Goal: Navigation & Orientation: Find specific page/section

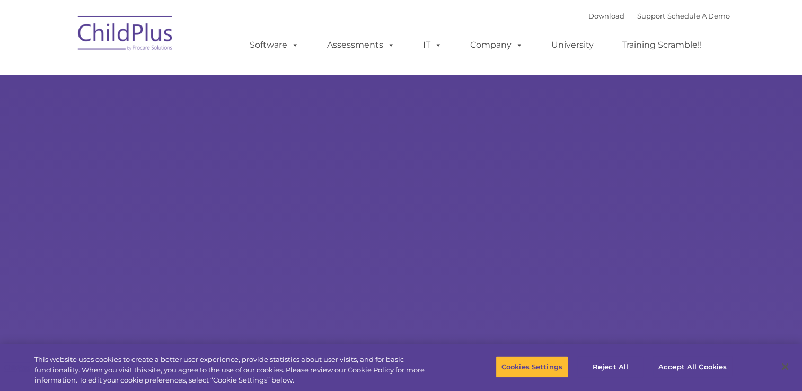
select select "MEDIUM"
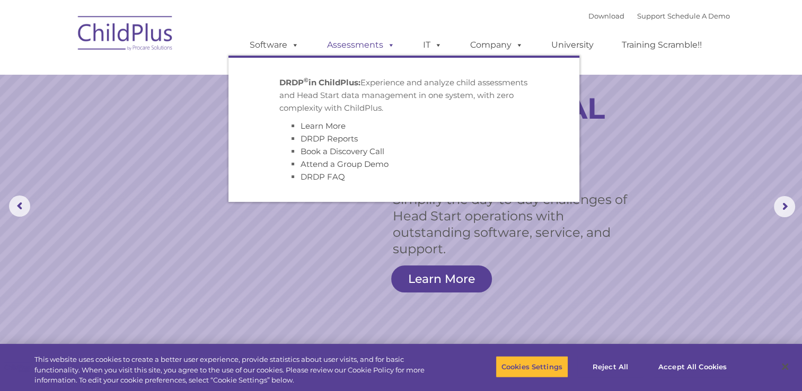
click at [356, 45] on link "Assessments" at bounding box center [361, 44] width 89 height 21
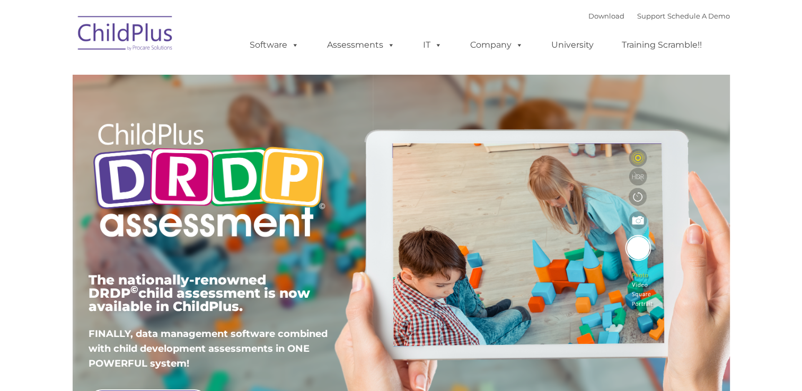
type input ""
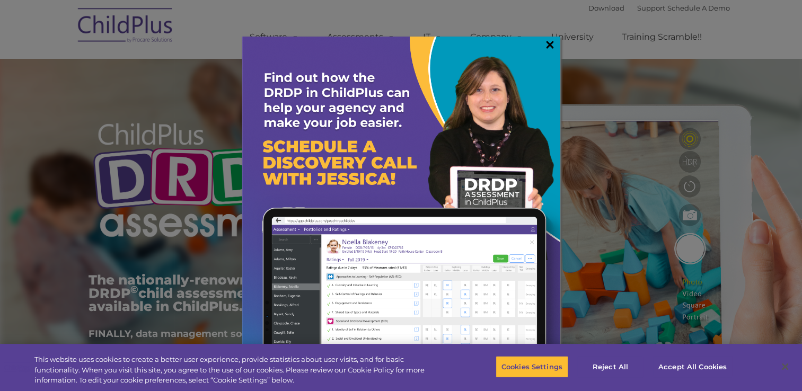
click at [547, 45] on link "×" at bounding box center [550, 44] width 12 height 11
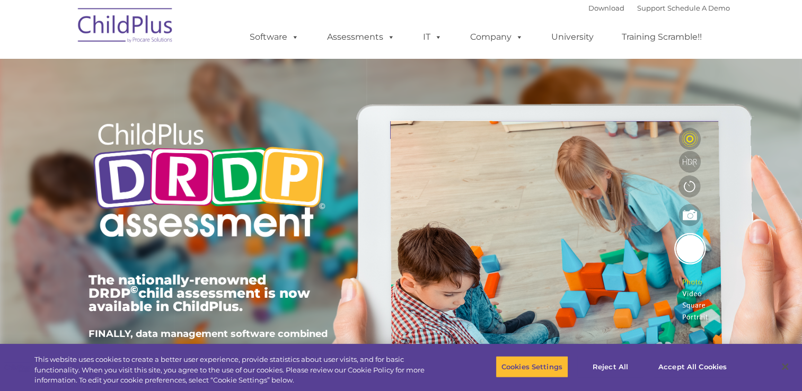
click at [132, 25] on img at bounding box center [126, 27] width 106 height 53
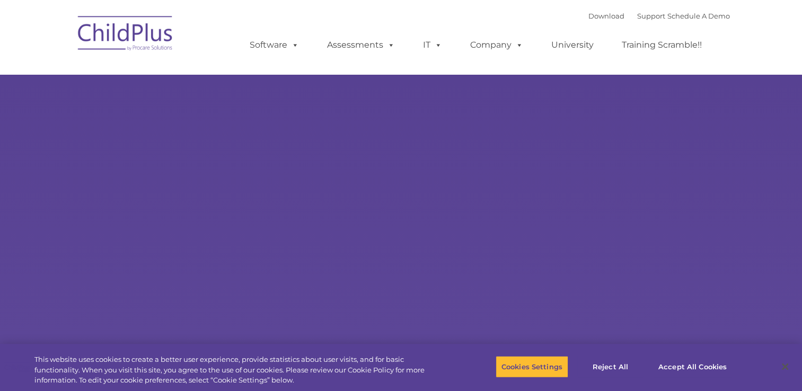
type input ""
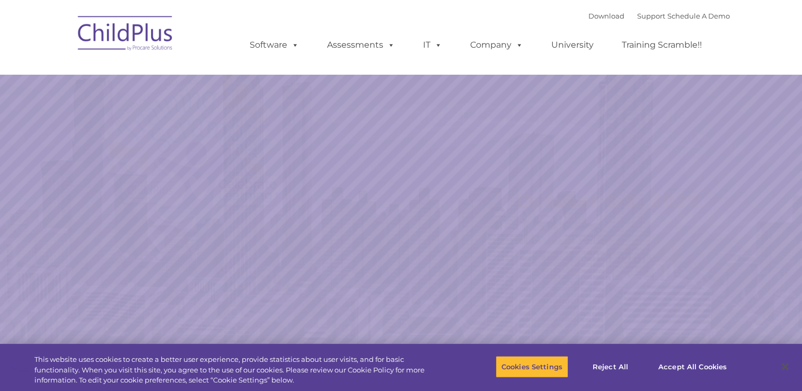
select select "MEDIUM"
